Goal: Check status: Check status

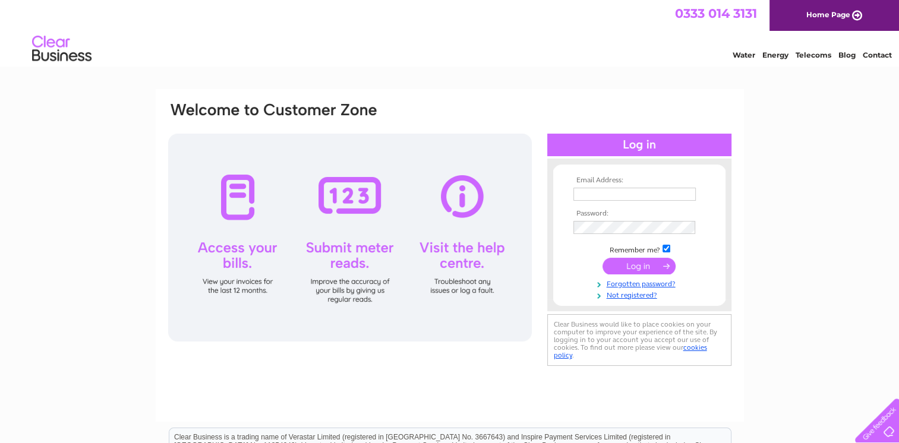
click at [140, 236] on div "Email Address: Password:" at bounding box center [449, 357] width 899 height 536
click at [587, 193] on input "text" at bounding box center [634, 194] width 122 height 13
paste input "dining@austinsrestaurant.co.uk"
type input "dining@austinsrestaurant.co.uk"
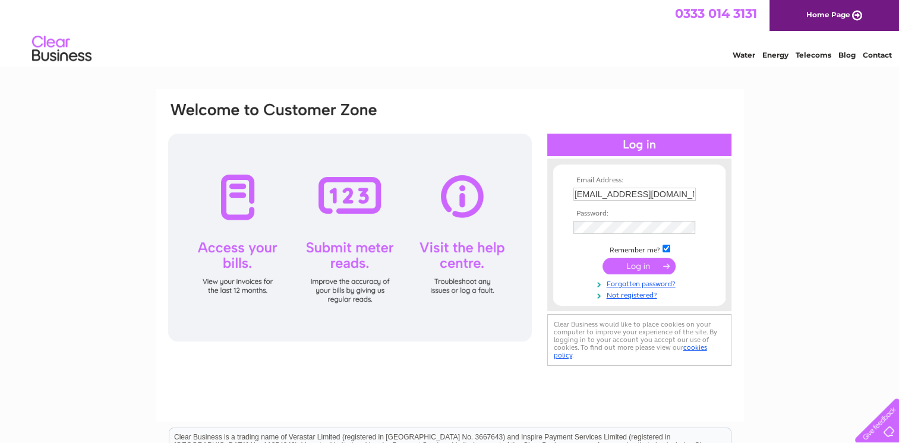
scroll to position [0, 0]
click at [620, 263] on input "submit" at bounding box center [638, 266] width 73 height 17
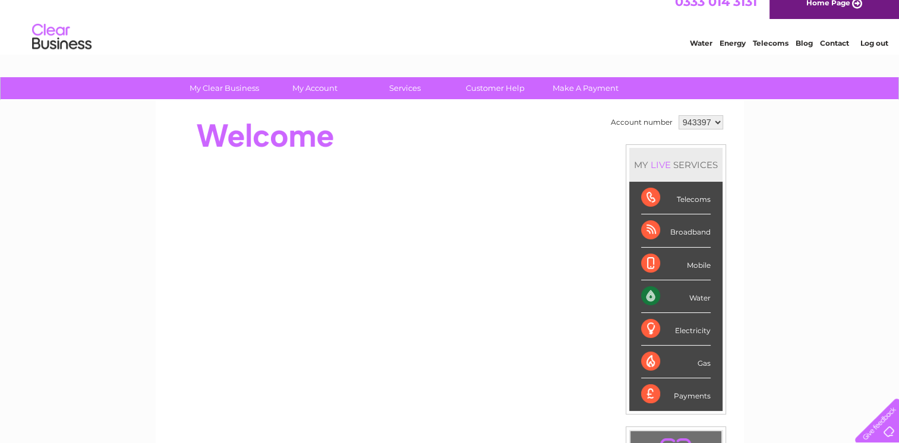
scroll to position [14, 0]
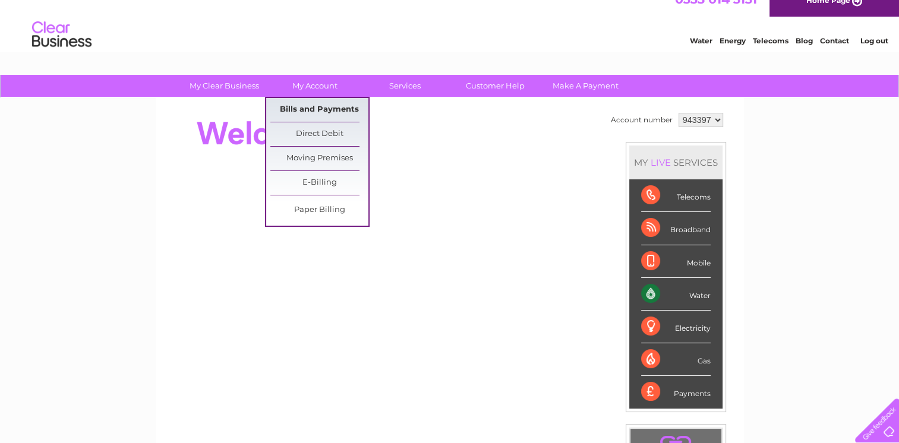
click at [319, 113] on link "Bills and Payments" at bounding box center [319, 110] width 98 height 24
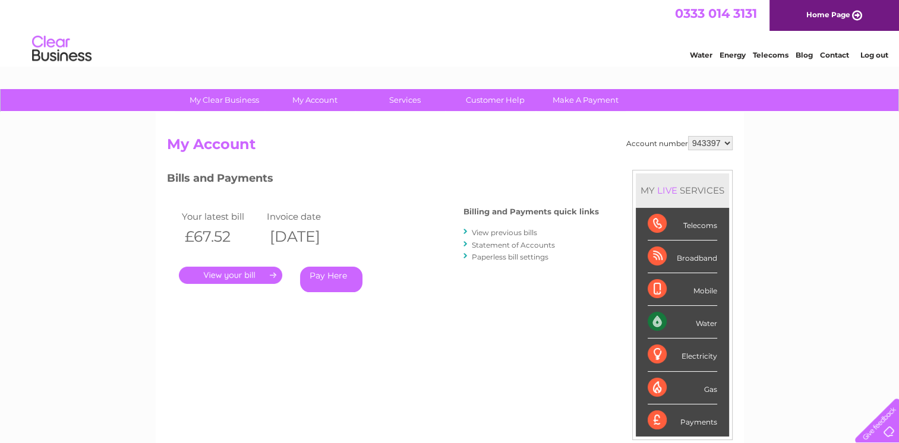
click at [229, 274] on link "." at bounding box center [230, 275] width 103 height 17
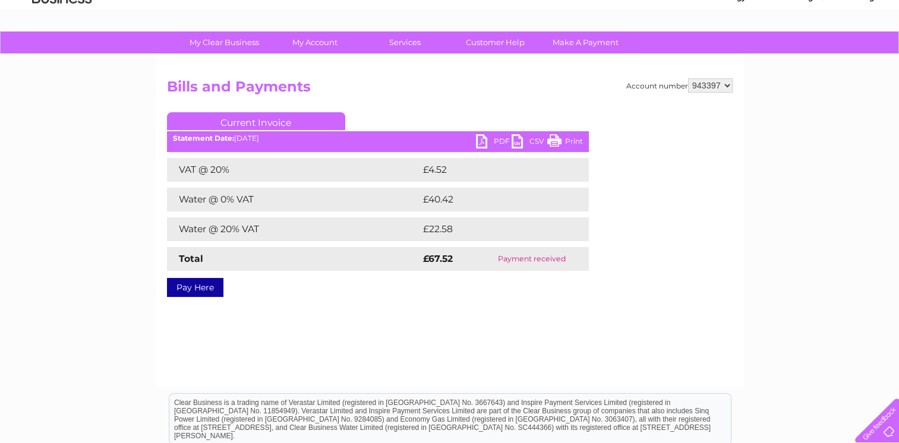
scroll to position [50, 0]
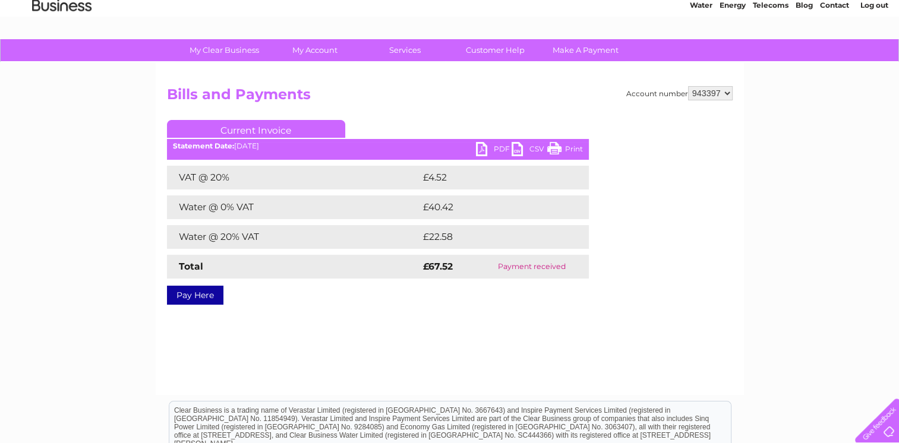
click at [495, 147] on link "PDF" at bounding box center [494, 150] width 36 height 17
click at [568, 147] on link "Print" at bounding box center [565, 150] width 36 height 17
